Goal: Information Seeking & Learning: Learn about a topic

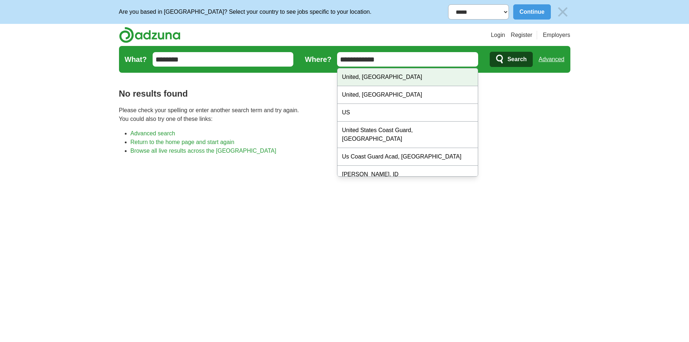
drag, startPoint x: 404, startPoint y: 58, endPoint x: 360, endPoint y: 78, distance: 48.9
click at [360, 78] on body "**********" at bounding box center [344, 259] width 689 height 518
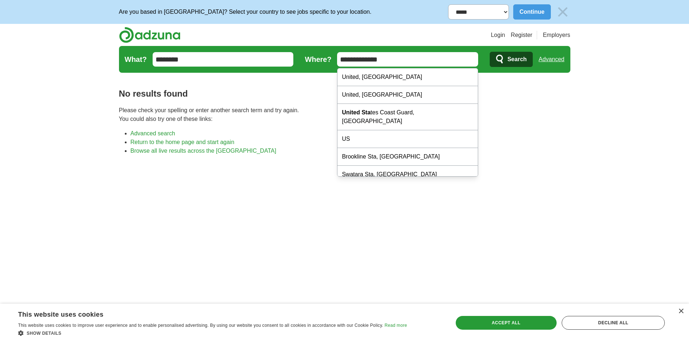
type input "**********"
click at [490, 52] on button "Search" at bounding box center [511, 59] width 43 height 15
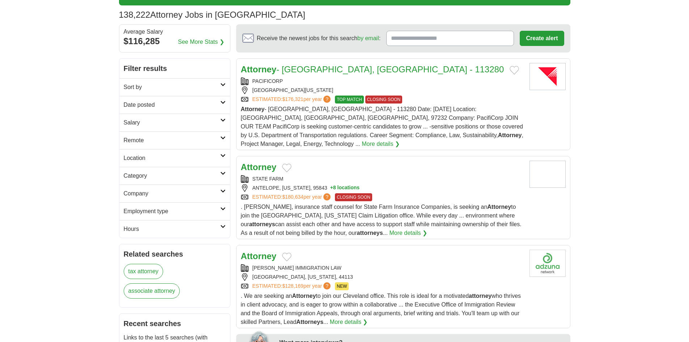
scroll to position [72, 0]
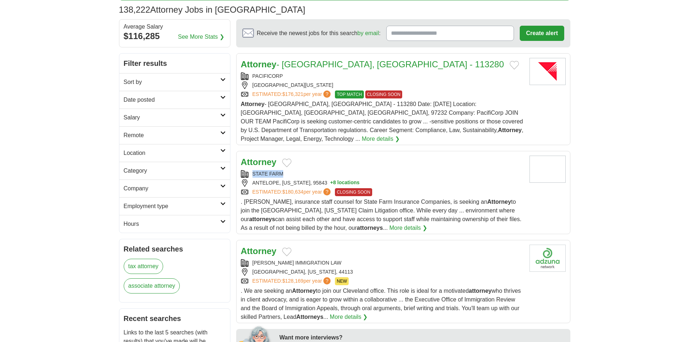
copy link "STATE FARM"
drag, startPoint x: 251, startPoint y: 165, endPoint x: 284, endPoint y: 160, distance: 33.7
click at [285, 170] on div "STATE FARM" at bounding box center [382, 174] width 283 height 8
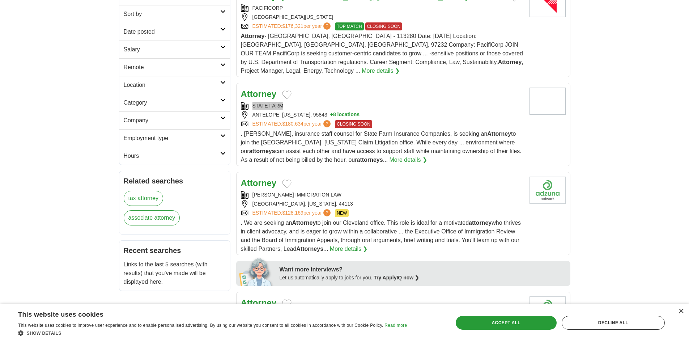
scroll to position [181, 0]
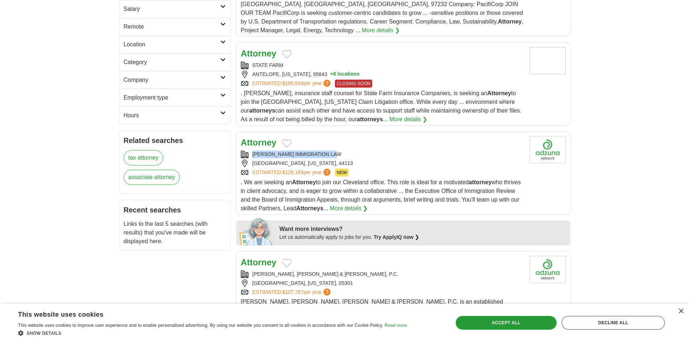
copy div "ROBERT BROWN IMMIGRATION LAW"
drag, startPoint x: 352, startPoint y: 142, endPoint x: 252, endPoint y: 145, distance: 100.6
click at [253, 150] on div "ROBERT BROWN IMMIGRATION LAW" at bounding box center [382, 154] width 283 height 8
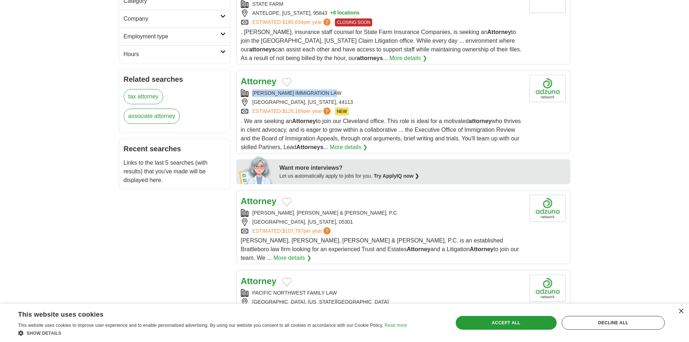
scroll to position [253, 0]
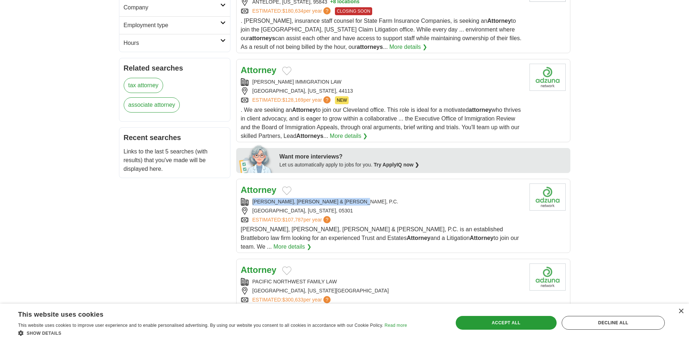
copy div "PHILLIPS, DUNN, SHRIVER & CARROLL, P.C."
drag, startPoint x: 281, startPoint y: 191, endPoint x: 111, endPoint y: 80, distance: 202.3
click at [248, 189] on div "Attorney PHILLIPS, DUNN, SHRIVER & CARROLL, P.C. BRATTLEBORO, VERMONT, 05301 ES…" at bounding box center [382, 217] width 283 height 68
